Goal: Task Accomplishment & Management: Manage account settings

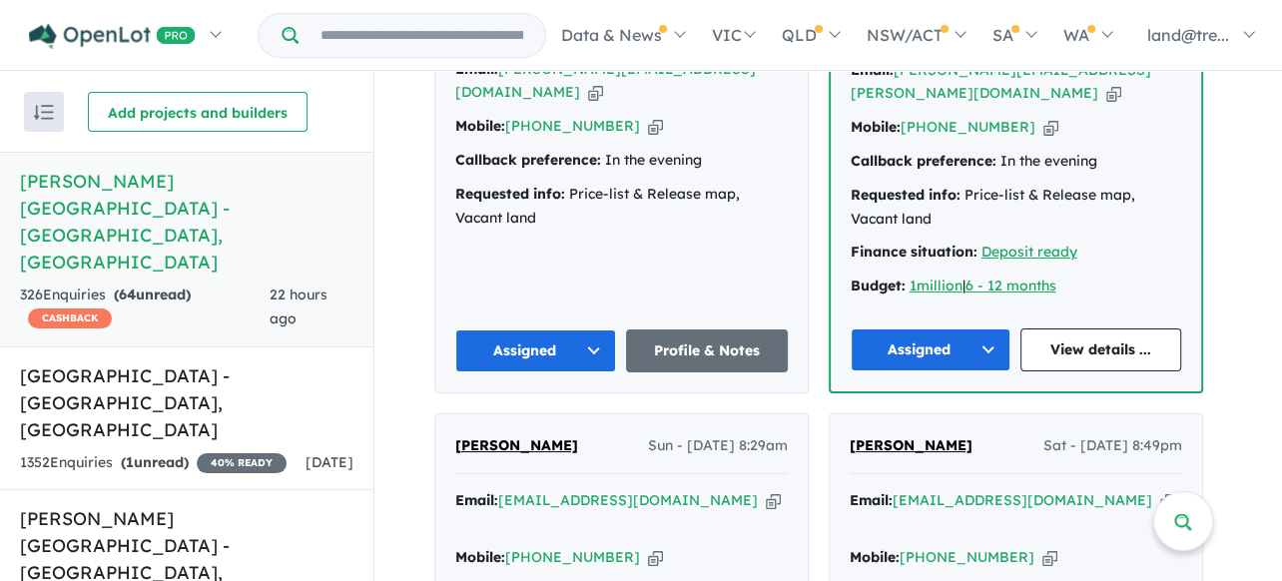
scroll to position [898, 0]
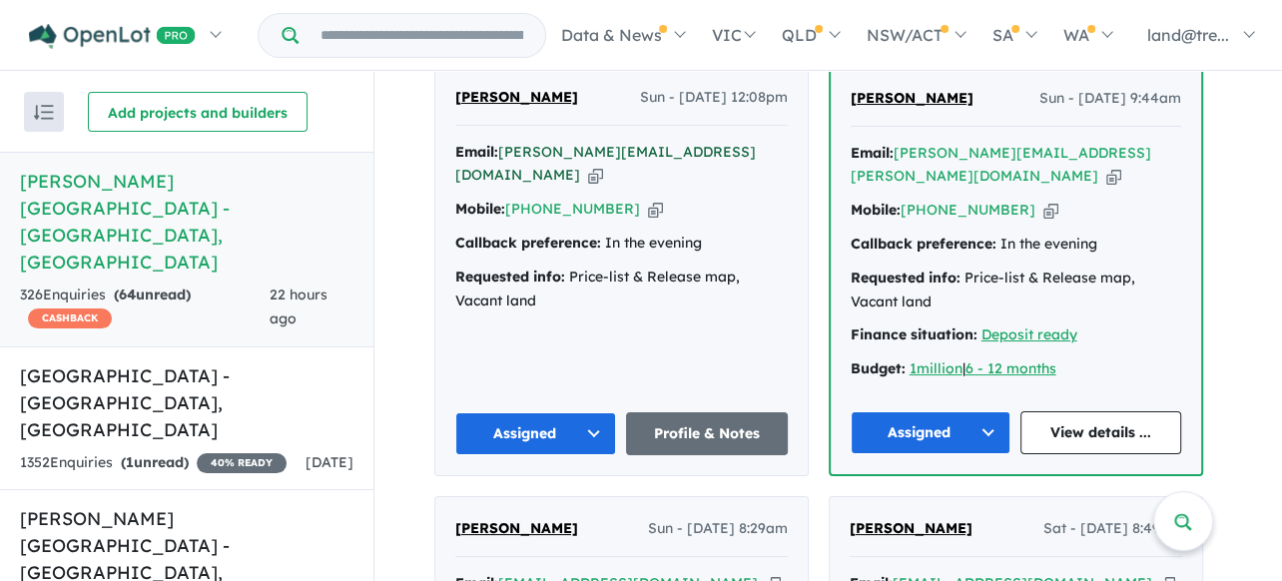
click at [552, 143] on a%20Nelson%20Quarter%20Estate%20-%20Box%20Hill"] "[PERSON_NAME][EMAIL_ADDRESS][DOMAIN_NAME]" at bounding box center [605, 164] width 300 height 42
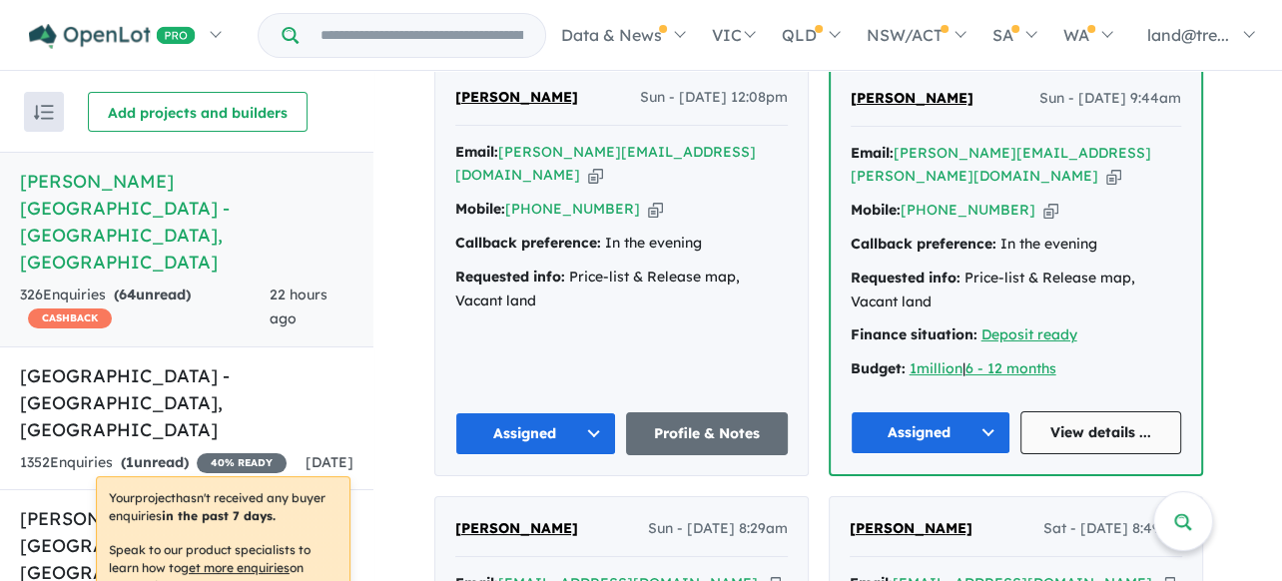
click at [1118, 411] on link "View details ..." at bounding box center [1100, 432] width 161 height 43
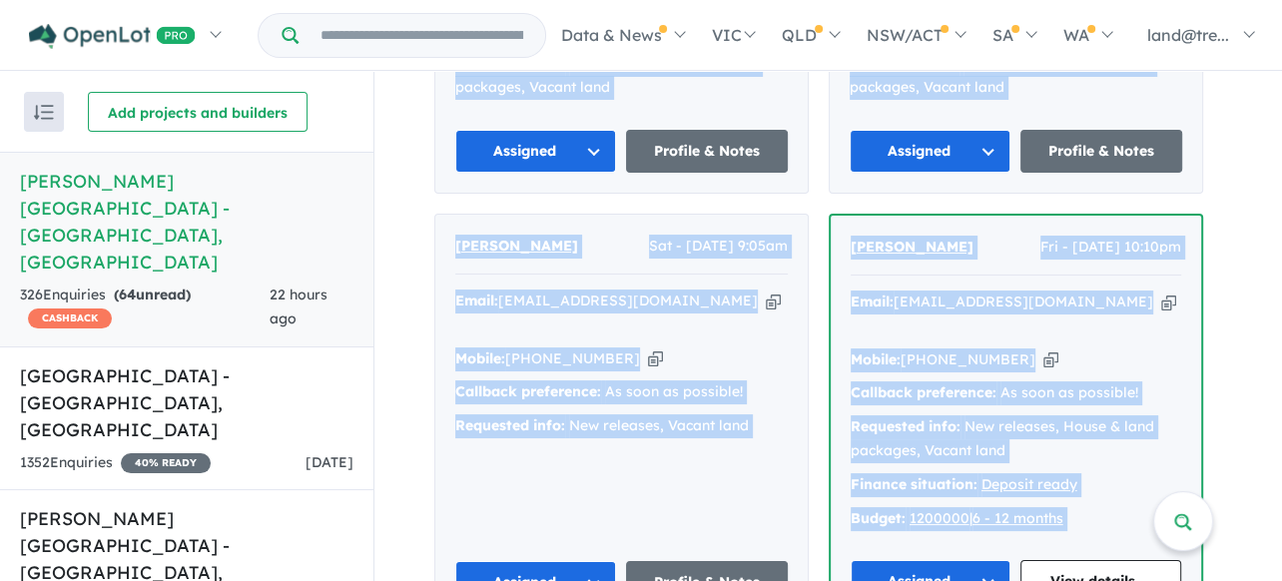
scroll to position [13379, 0]
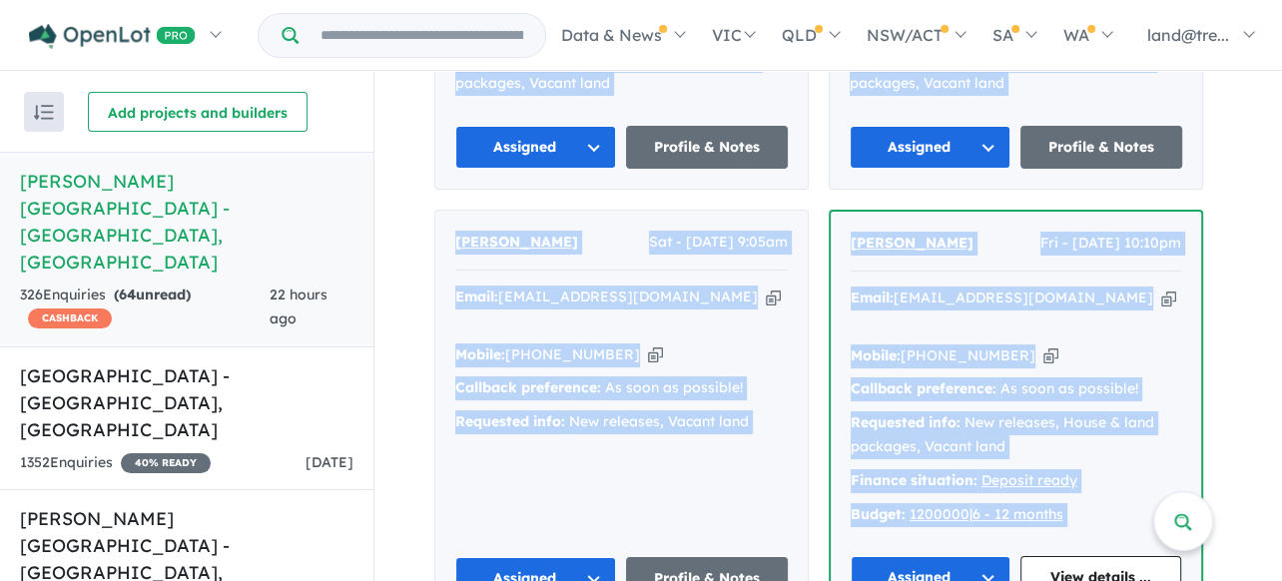
drag, startPoint x: 446, startPoint y: 214, endPoint x: 931, endPoint y: 436, distance: 533.7
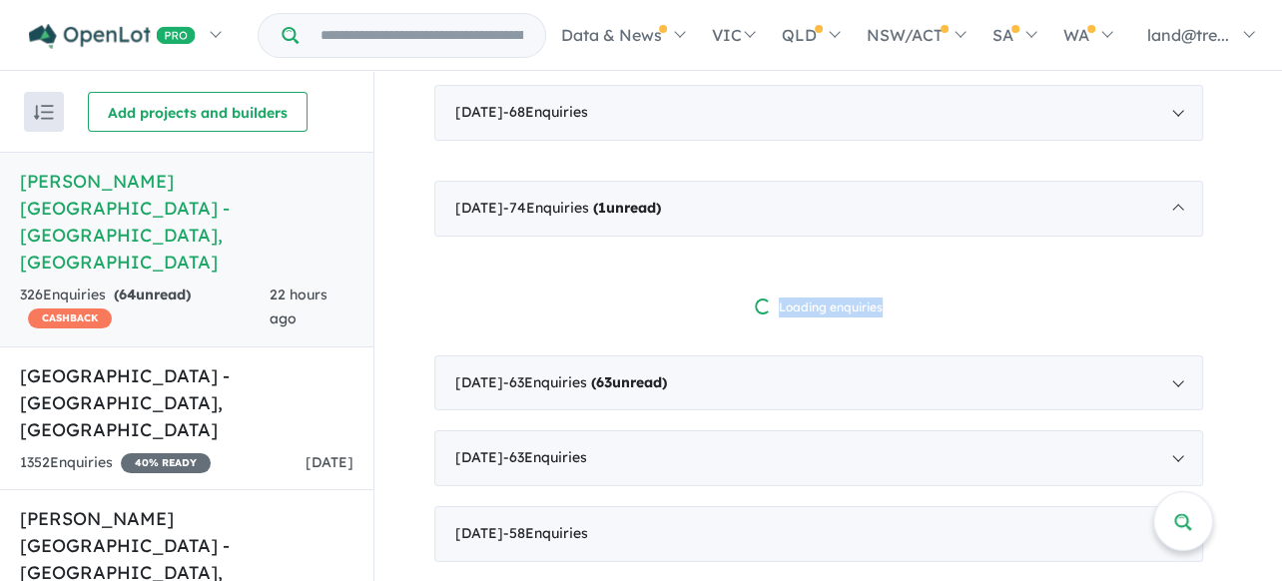
click at [514, 305] on div "[DATE] - 74 Enquir ies ( 1 unread) Loading enquiries" at bounding box center [818, 258] width 769 height 155
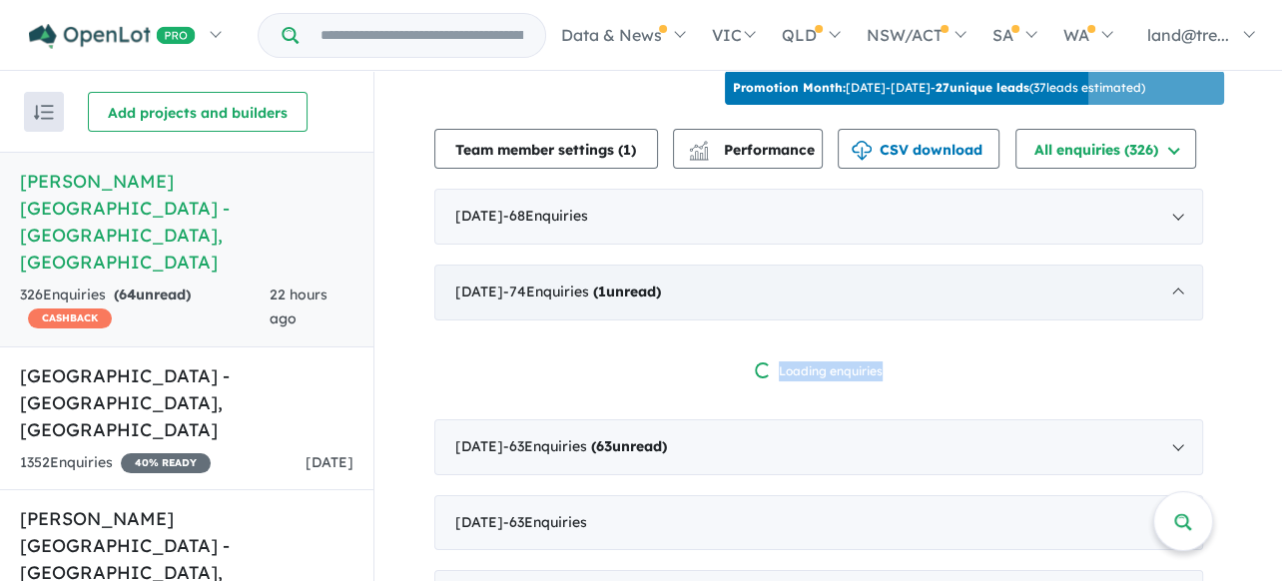
scroll to position [749, 0]
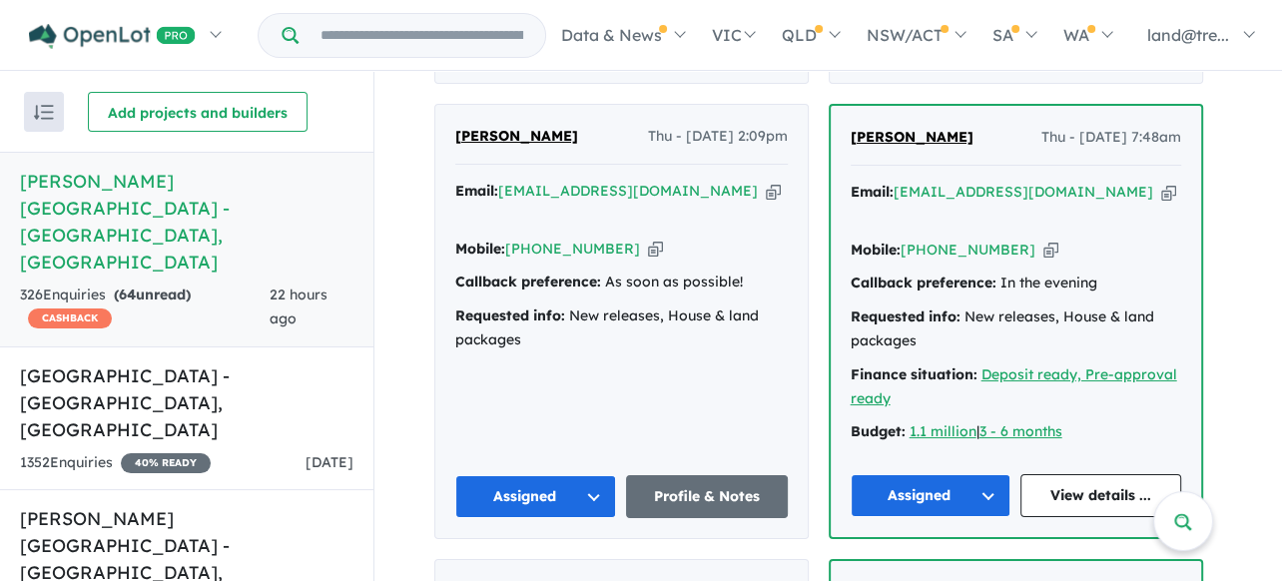
scroll to position [4442, 0]
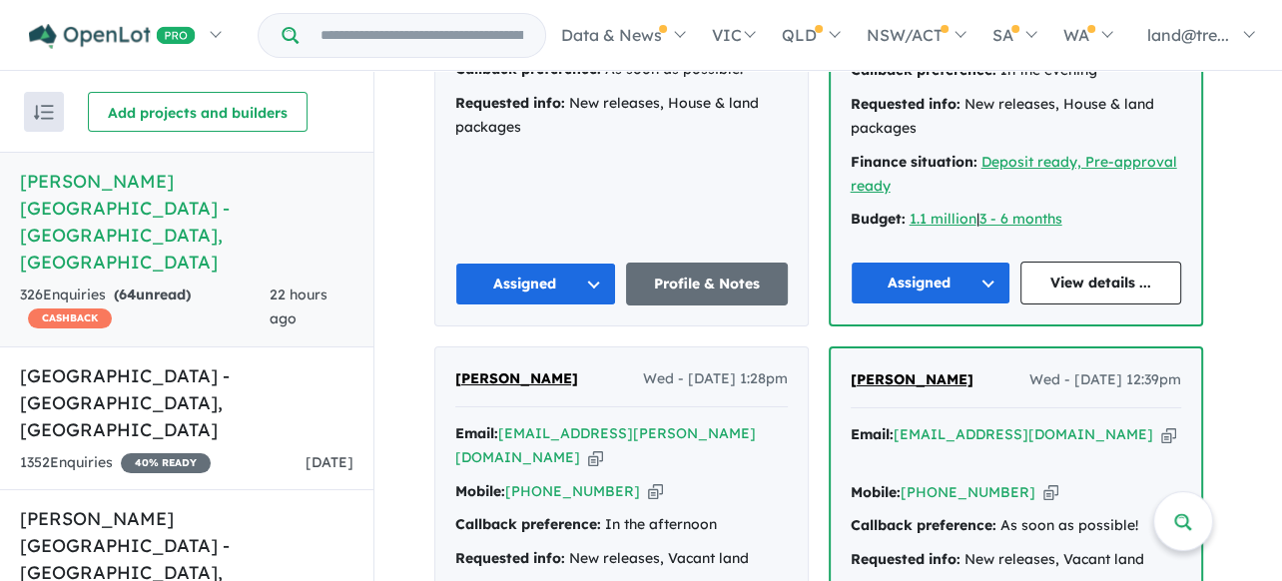
scroll to position [4941, 0]
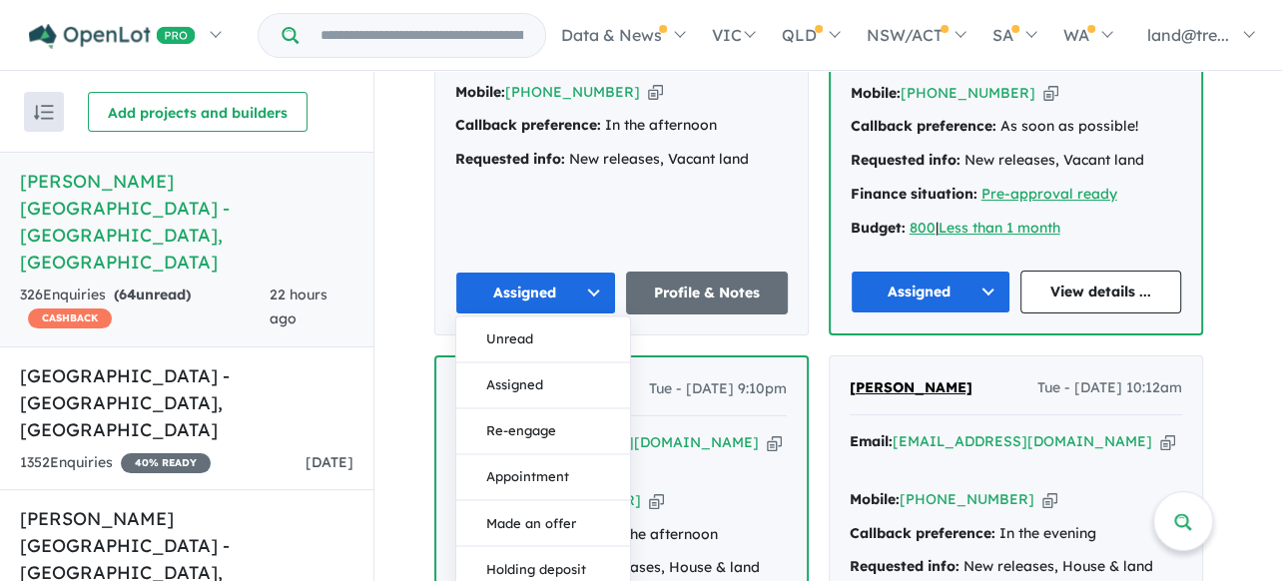
click at [1030, 369] on div "[PERSON_NAME] Tue - [DATE] 10:12am Email: [EMAIL_ADDRESS][DOMAIN_NAME] Copied! …" at bounding box center [1015, 572] width 372 height 433
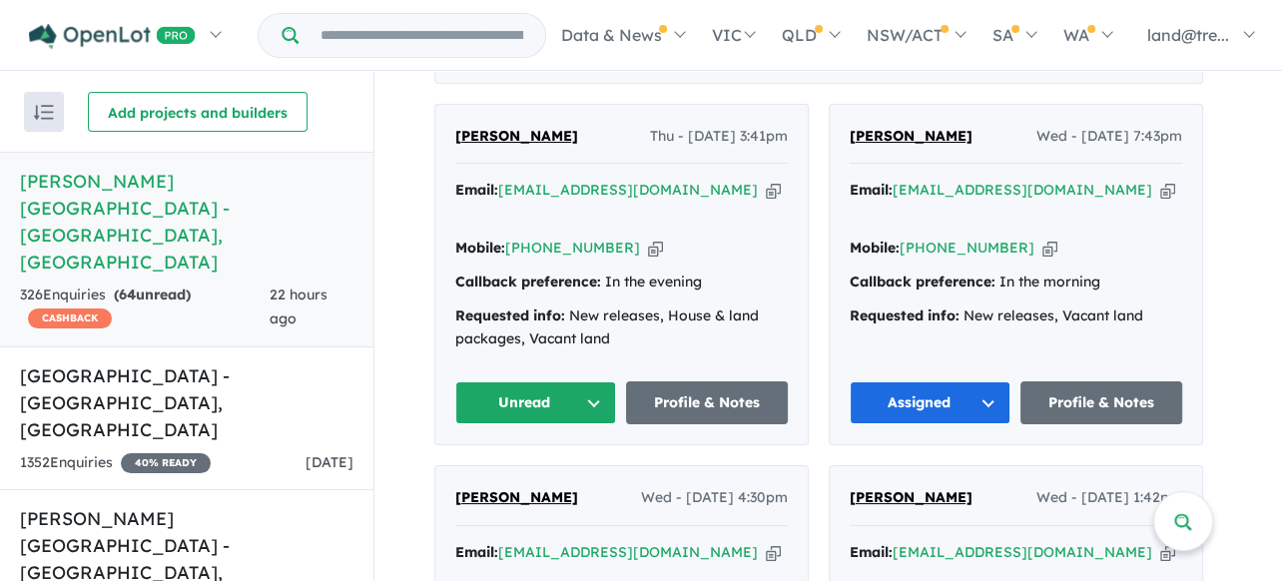
scroll to position [848, 0]
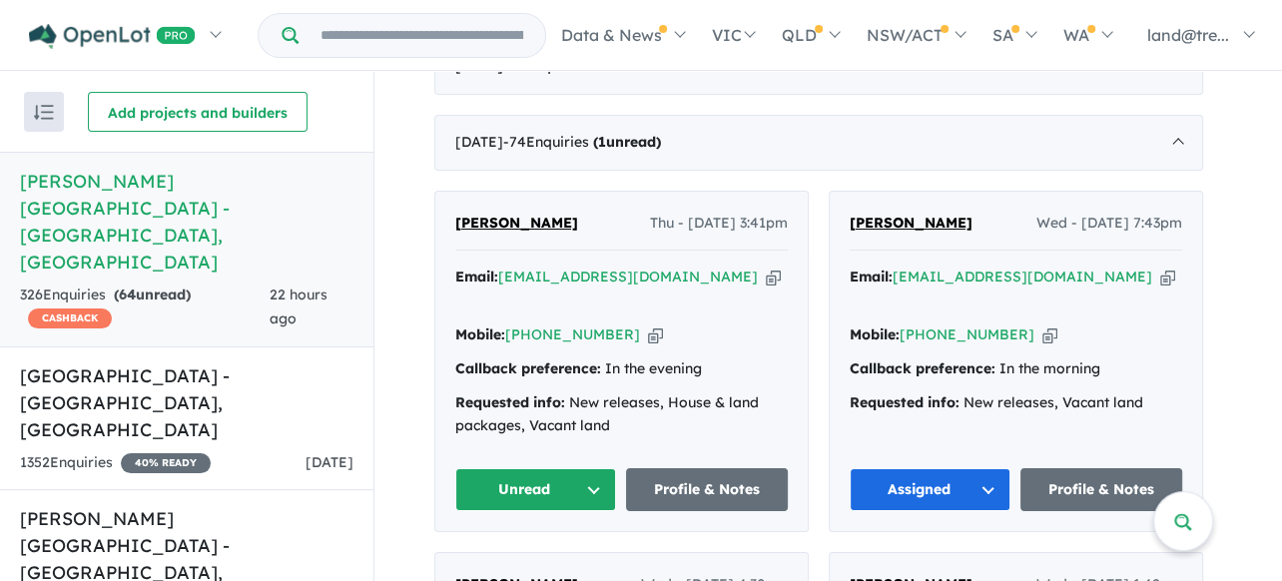
click at [602, 468] on button "Unread" at bounding box center [536, 489] width 162 height 43
click at [515, 560] on button "Assigned" at bounding box center [543, 583] width 174 height 46
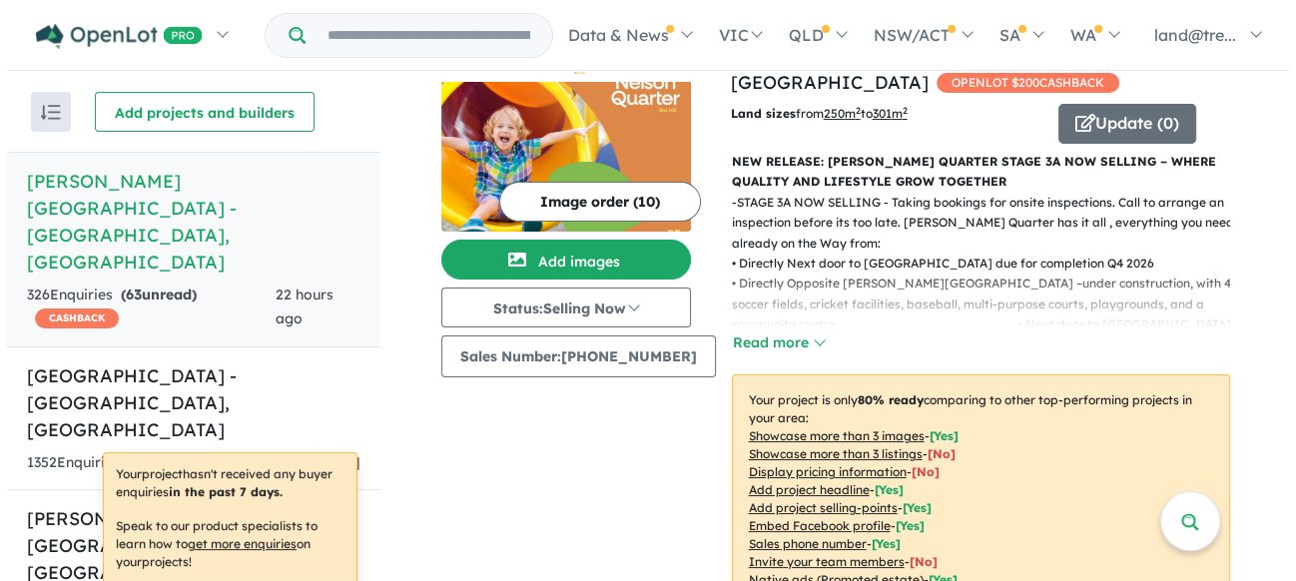
scroll to position [0, 0]
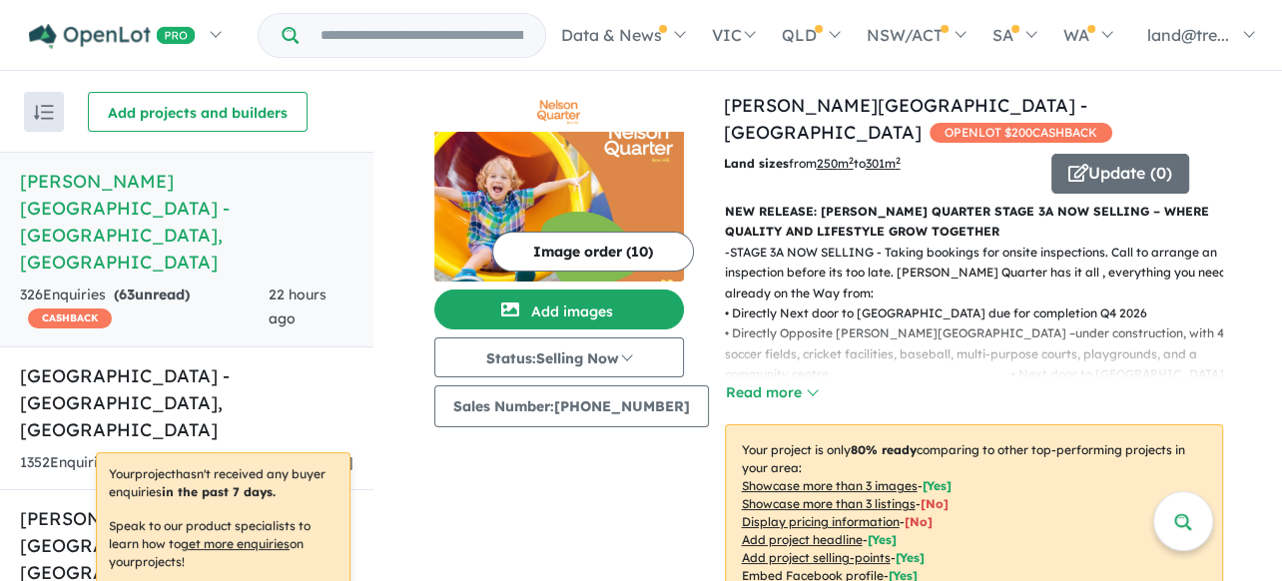
click at [571, 200] on img at bounding box center [559, 207] width 250 height 150
click at [1091, 154] on button "Update ( 0 )" at bounding box center [1120, 174] width 138 height 40
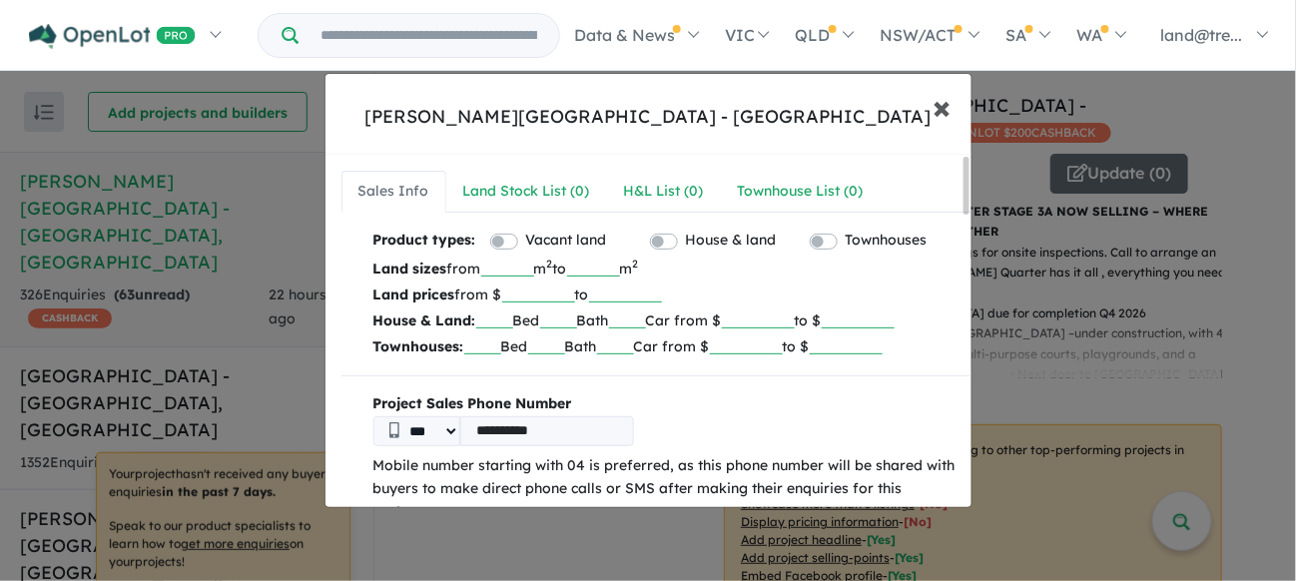
click at [941, 105] on span "×" at bounding box center [942, 106] width 18 height 43
